Goal: Communication & Community: Answer question/provide support

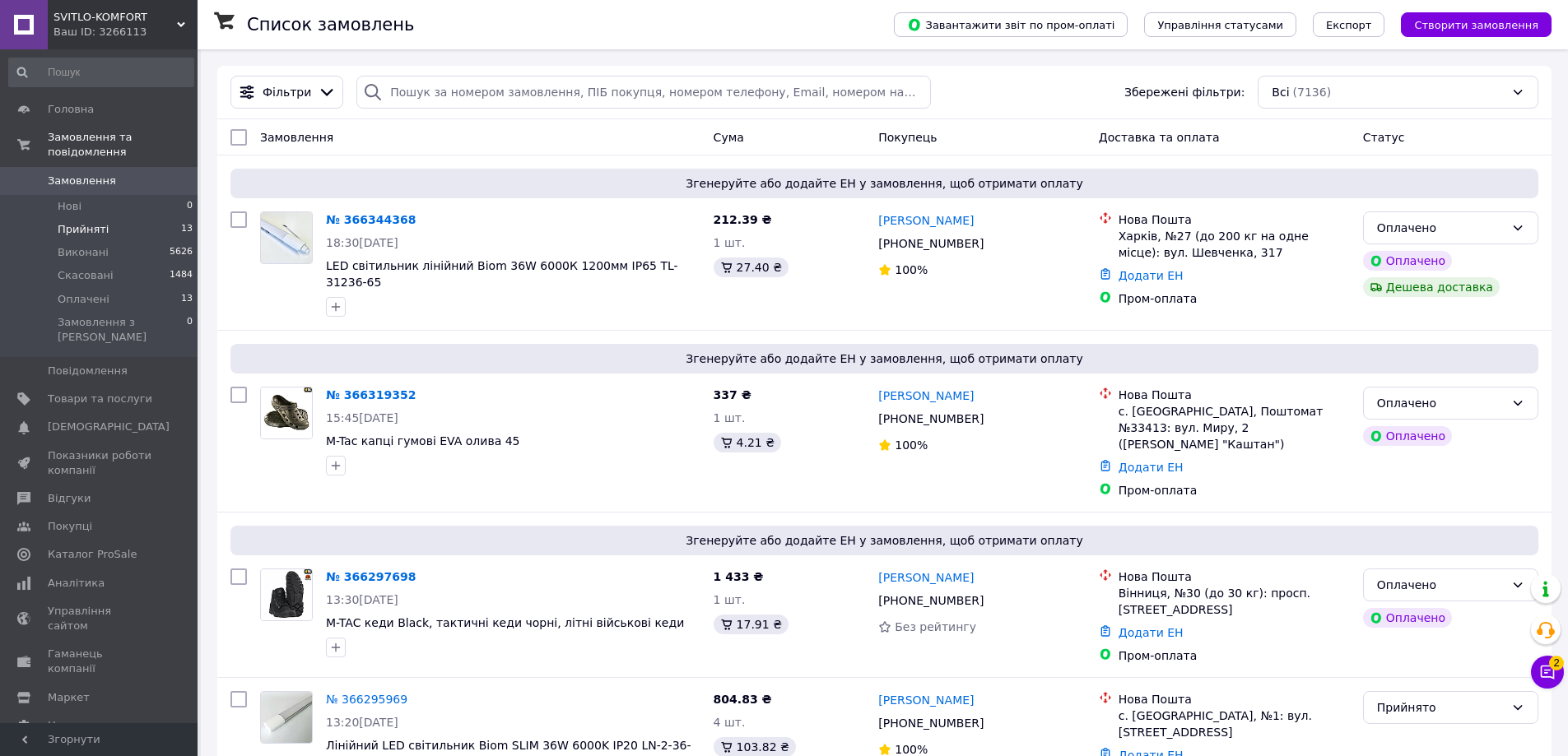
click at [104, 219] on li "Прийняті 13" at bounding box center [101, 230] width 202 height 23
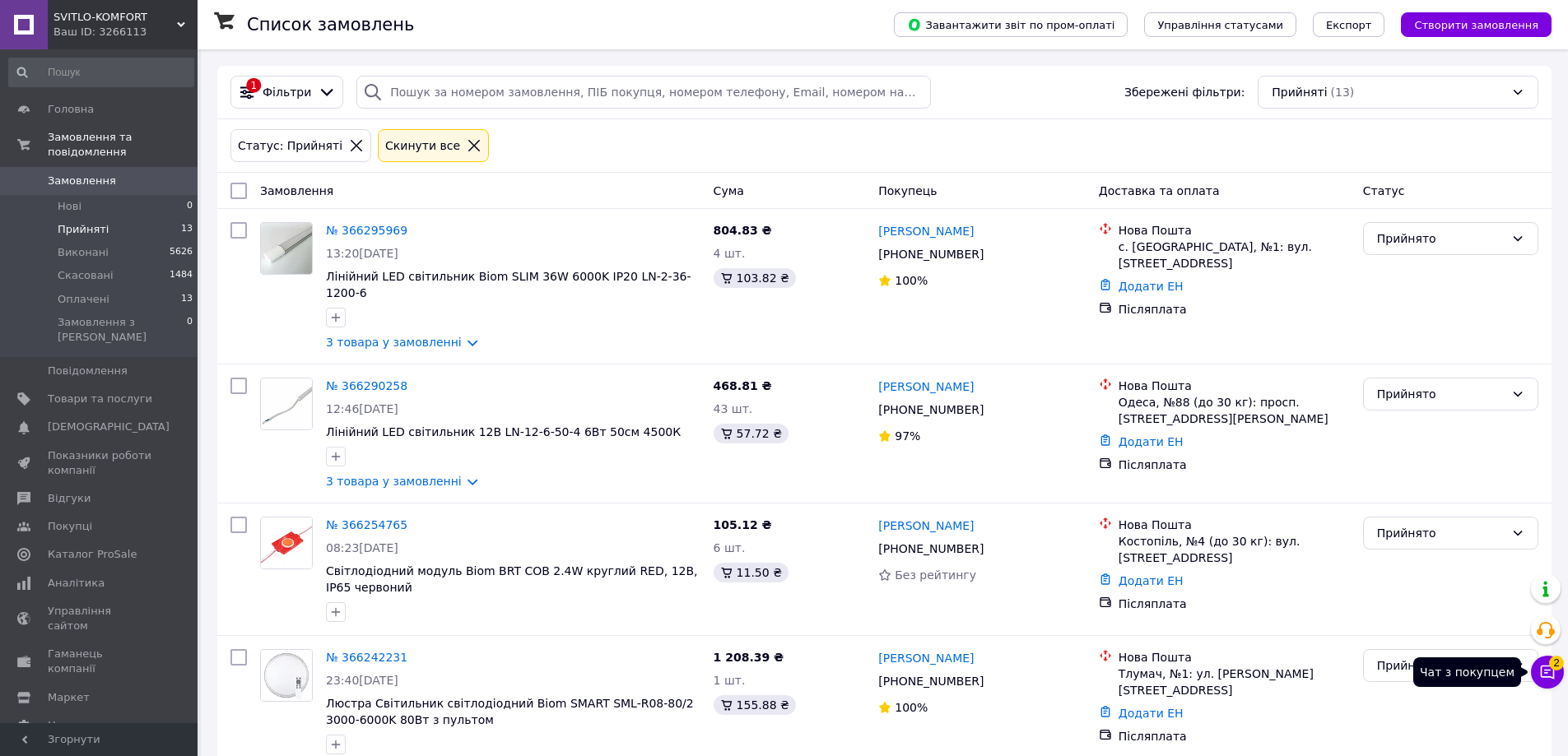
click at [1542, 678] on icon at bounding box center [1547, 673] width 17 height 17
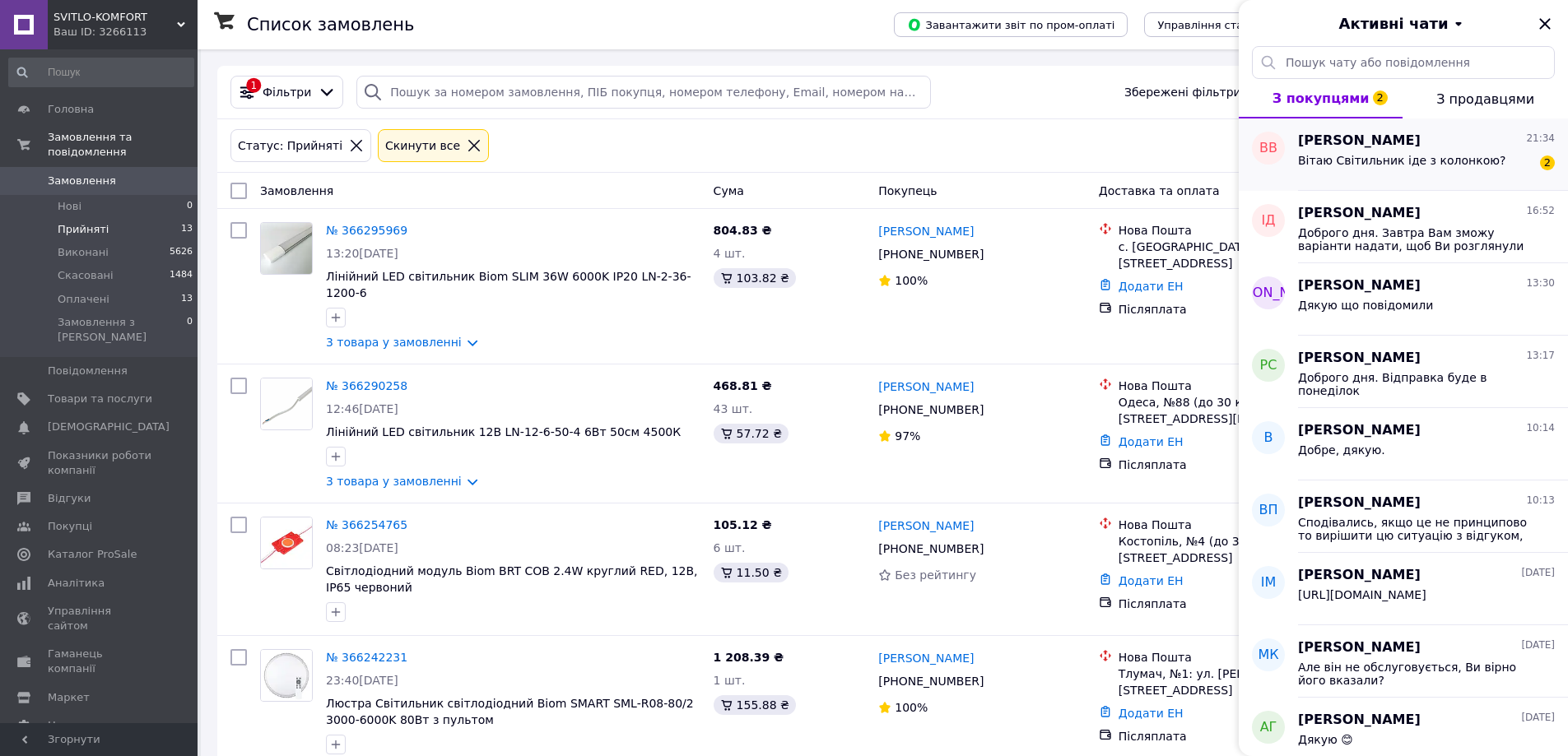
click at [1390, 170] on div "Вітаю Світильник іде з колонкою?" at bounding box center [1401, 165] width 207 height 23
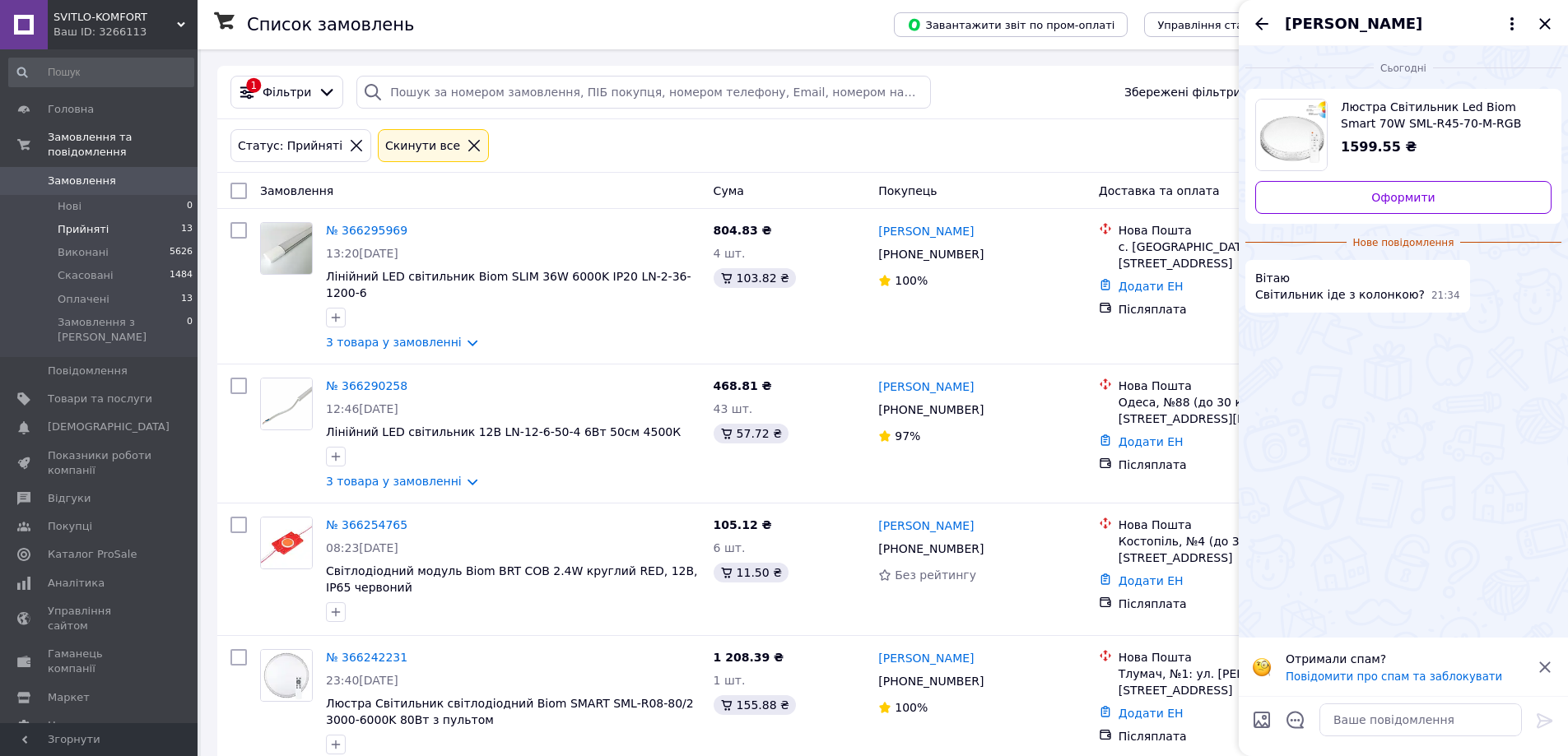
click at [1424, 116] on span "Люстра Світильник Led Biom Smart 70W SML-R45-70-M-RGB 3000-6000K з пультом" at bounding box center [1439, 116] width 197 height 33
click at [1431, 707] on textarea at bounding box center [1420, 720] width 202 height 33
type textarea "д"
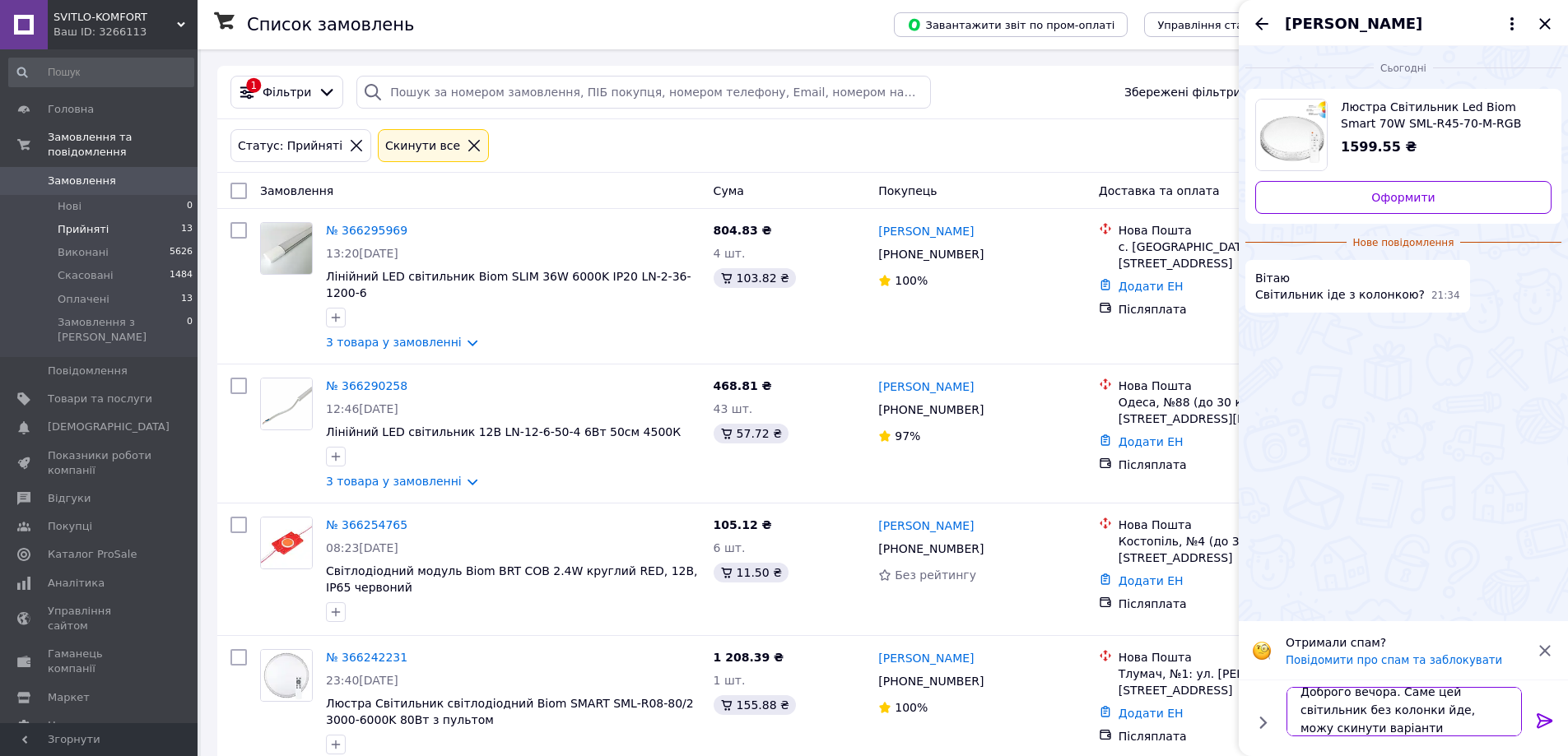
scroll to position [2, 0]
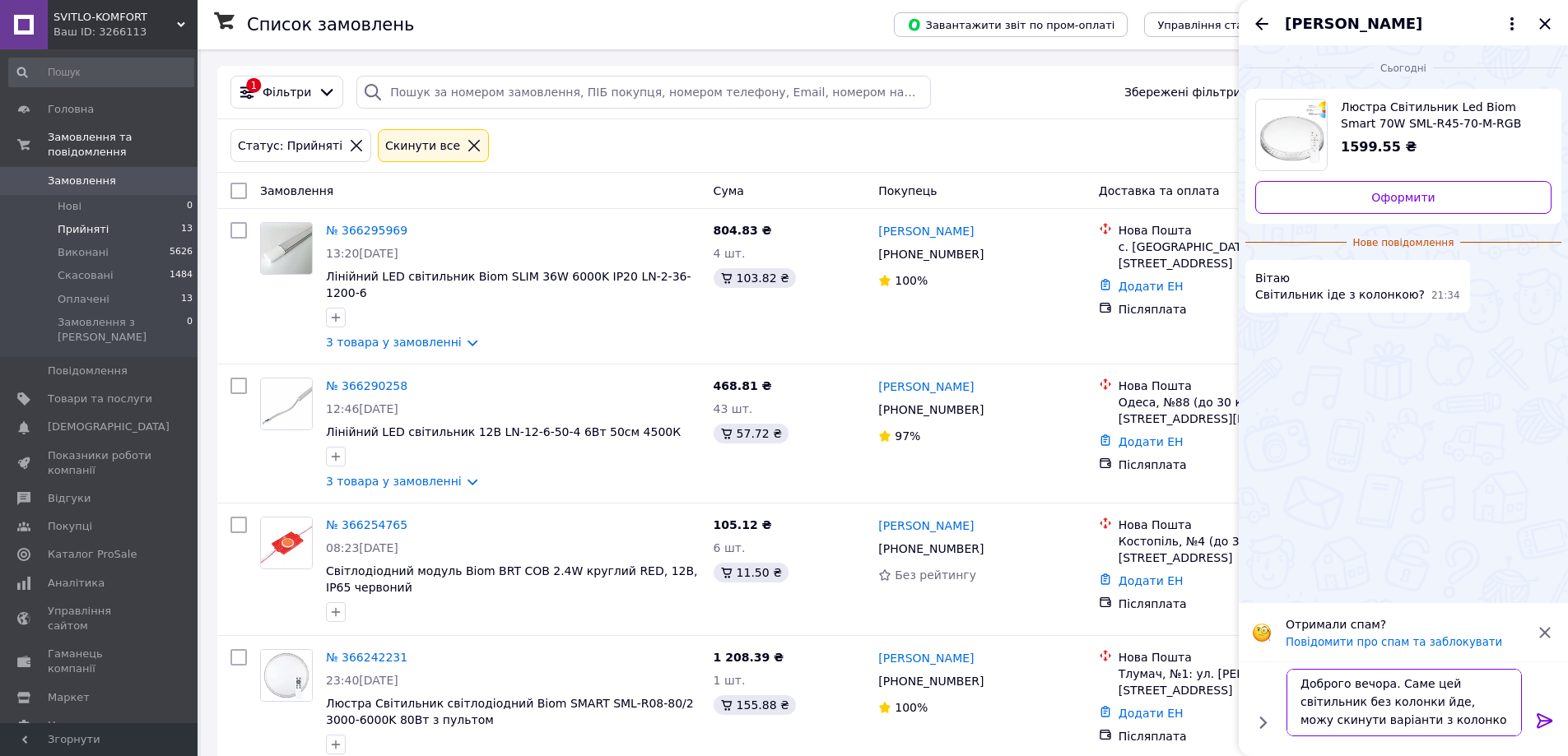
type textarea "Доброго вечора. Саме цей світильник без колонки йде, можу скинути варіанти з ко…"
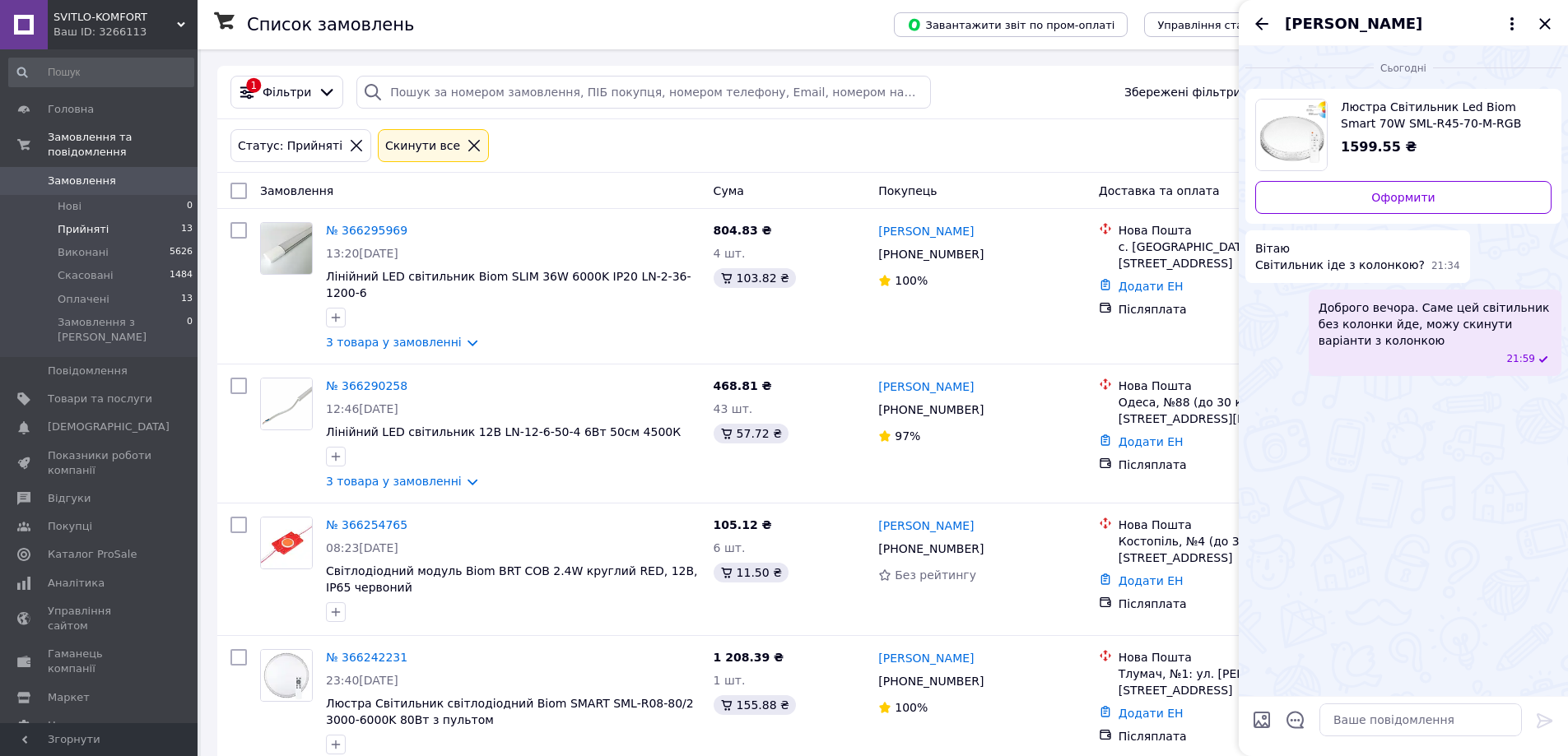
click at [1246, 16] on div "[PERSON_NAME]" at bounding box center [1403, 23] width 329 height 46
click at [1254, 16] on icon "Назад" at bounding box center [1262, 24] width 20 height 20
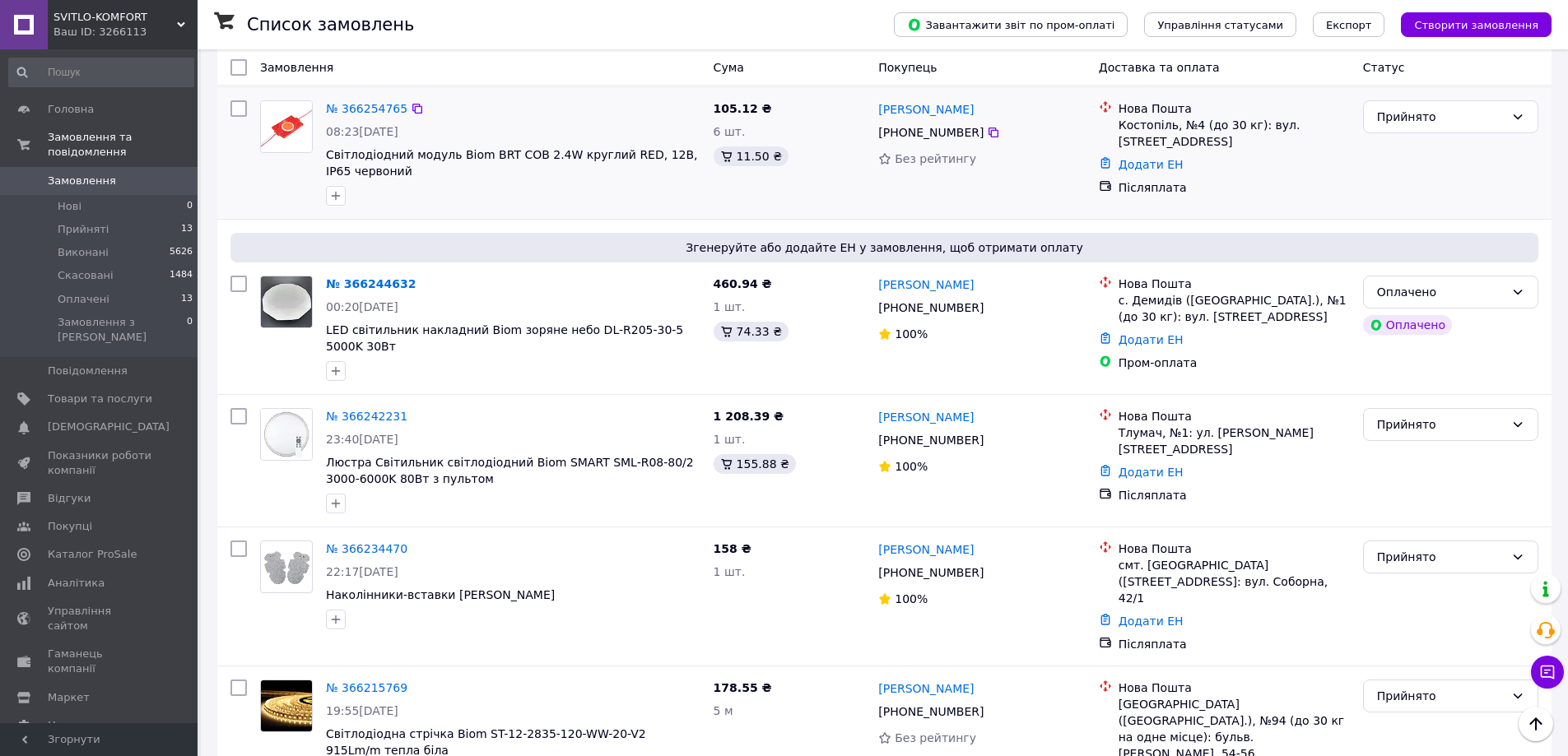
scroll to position [1070, 0]
click at [168, 218] on li "Прийняті 13" at bounding box center [101, 230] width 202 height 23
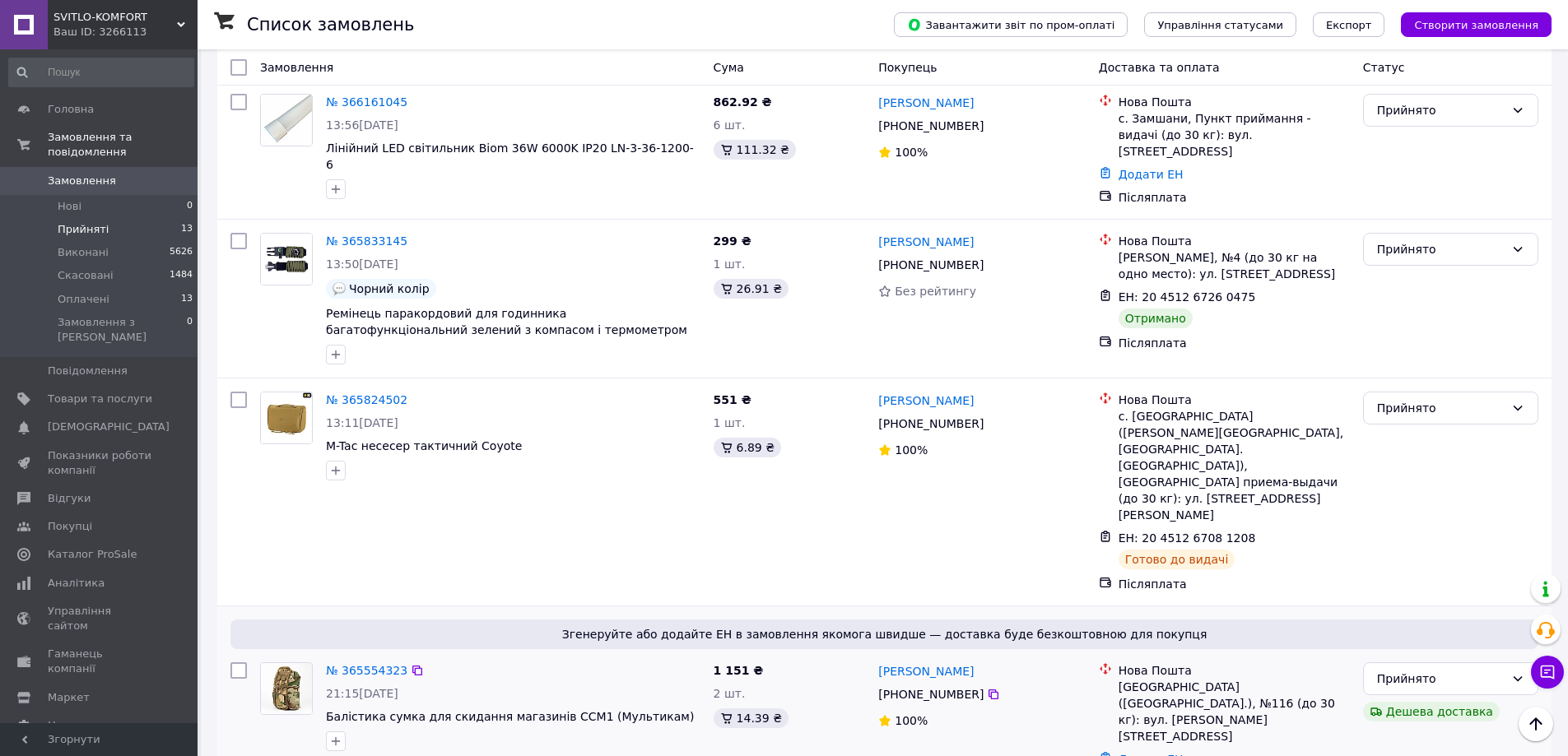
scroll to position [1058, 0]
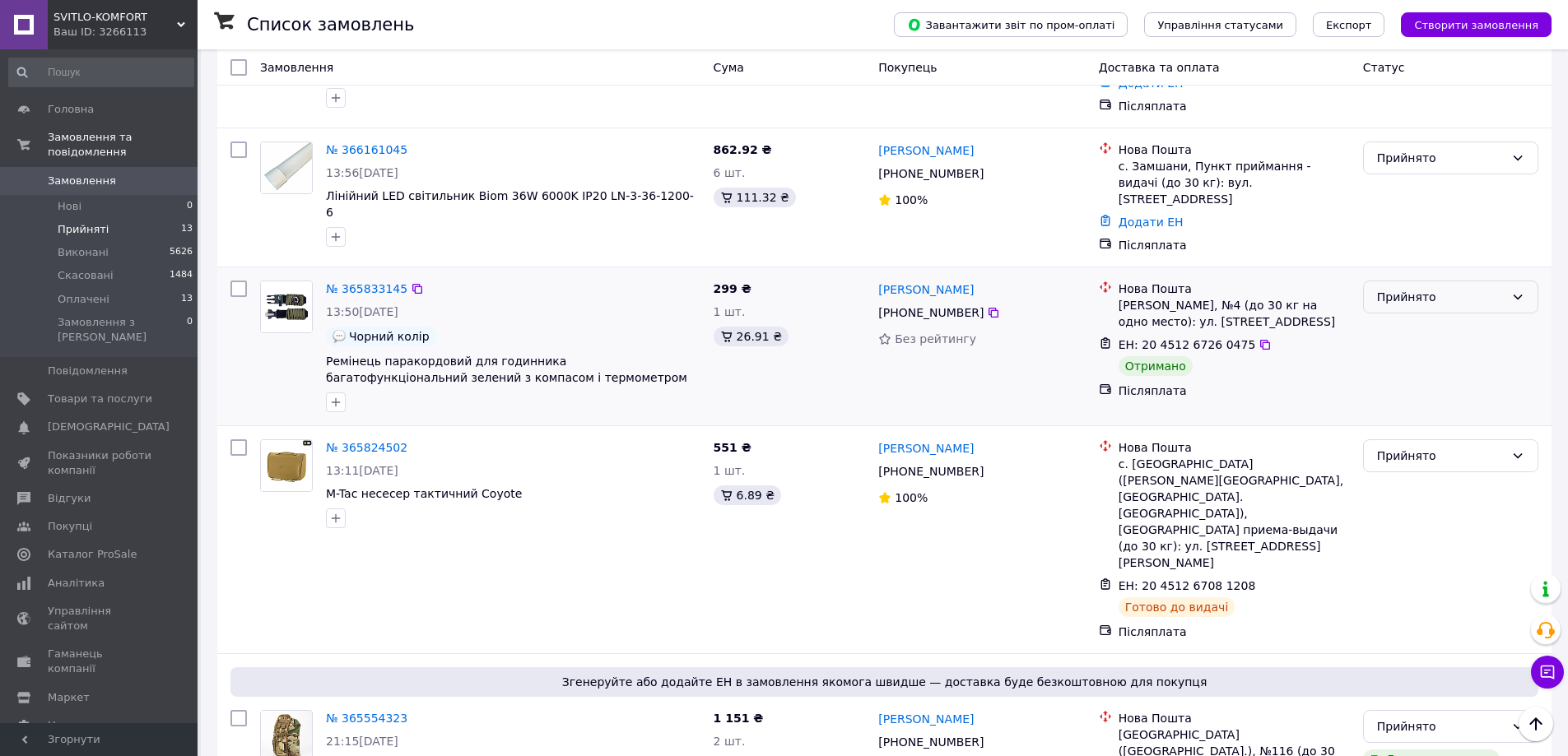
click at [1404, 281] on div "Прийнято" at bounding box center [1451, 297] width 175 height 33
click at [1404, 262] on li "Виконано" at bounding box center [1451, 255] width 173 height 30
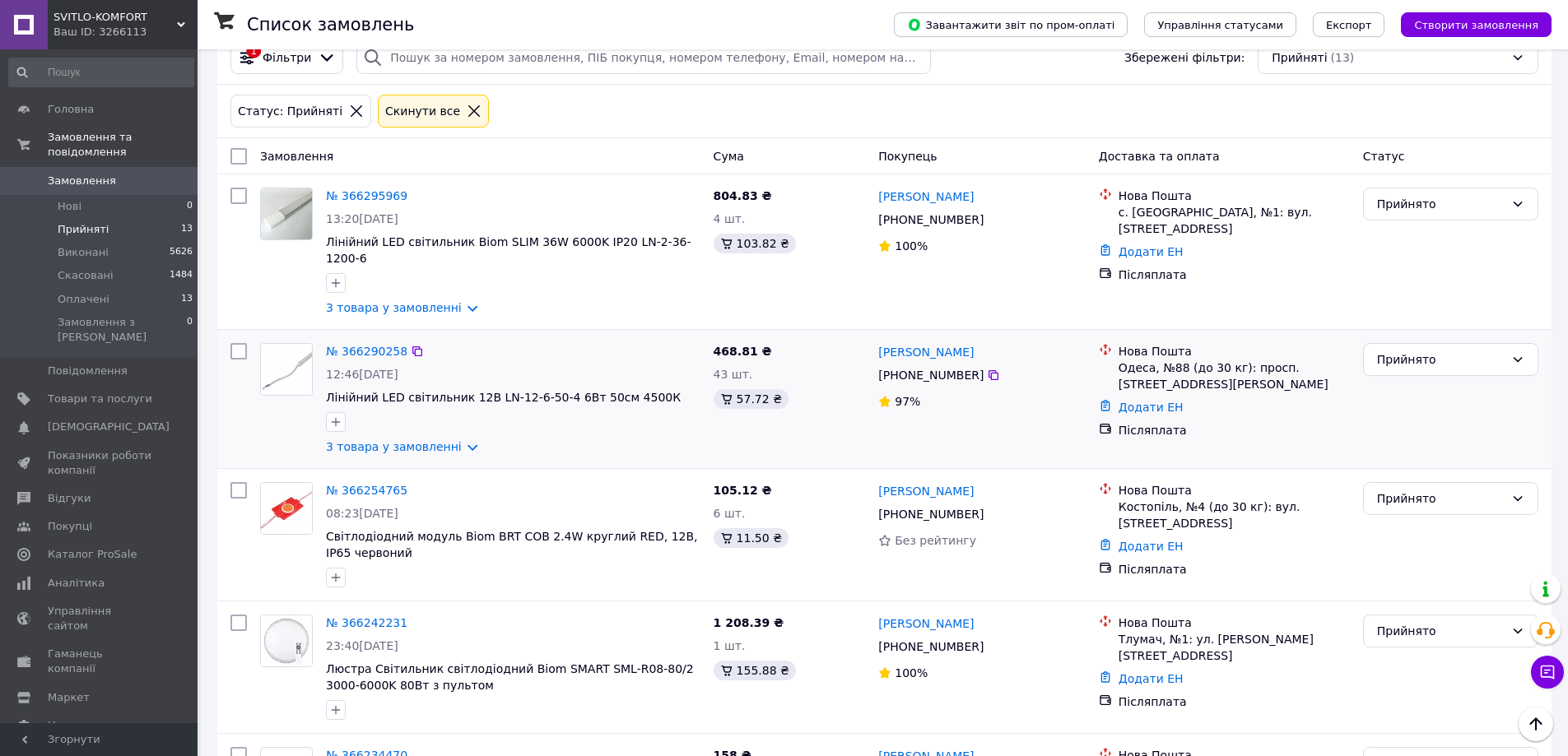
scroll to position [0, 0]
